Goal: Find specific page/section: Find specific page/section

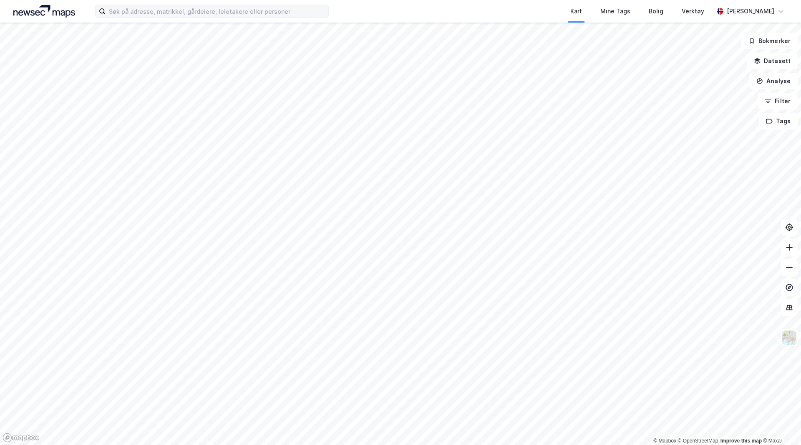
click at [124, 8] on div "Kart Mine Tags Bolig Verktøy [PERSON_NAME] © Mapbox © OpenStreetMap Improve thi…" at bounding box center [400, 222] width 801 height 445
click at [52, 11] on img at bounding box center [44, 11] width 62 height 13
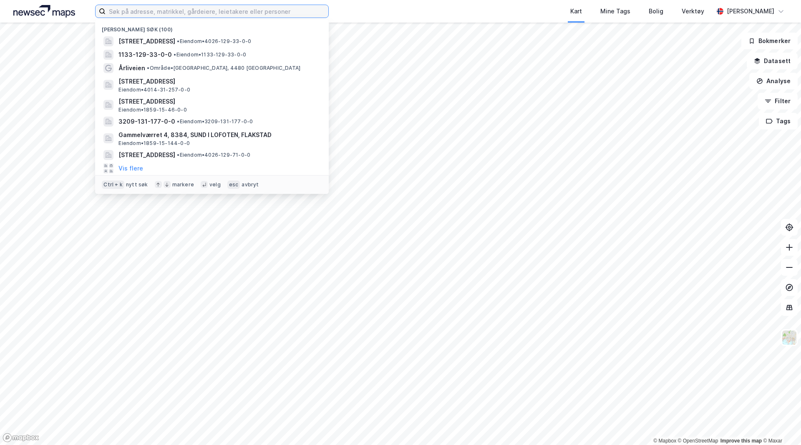
click at [188, 11] on input at bounding box center [217, 11] width 223 height 13
click at [169, 117] on span "3209-131-177-0-0" at bounding box center [147, 121] width 57 height 10
